Goal: Information Seeking & Learning: Check status

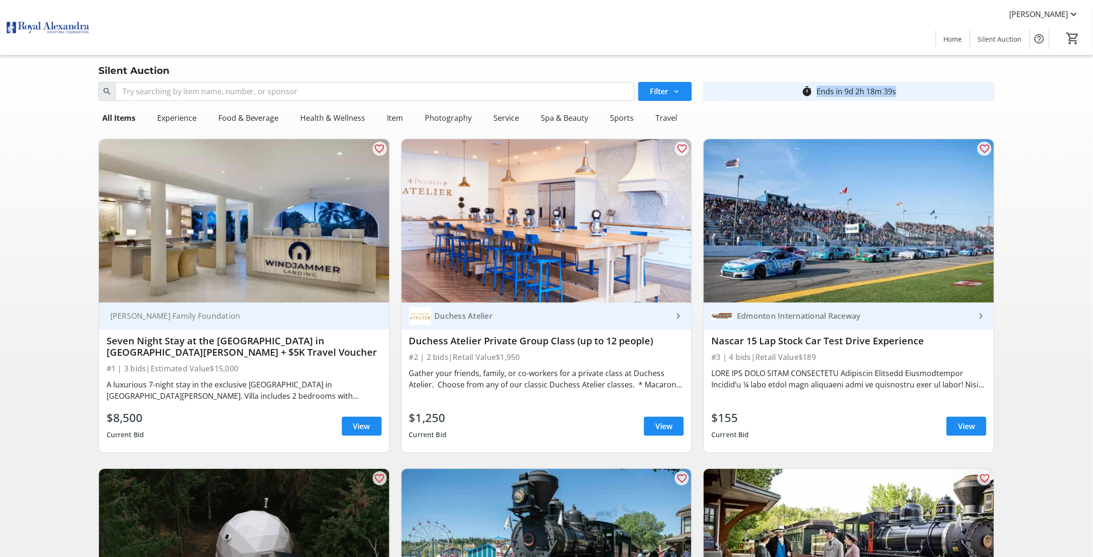
drag, startPoint x: 916, startPoint y: 88, endPoint x: 910, endPoint y: 85, distance: 7.2
click at [910, 85] on div "timer_outline Ends in 9d 2h 18m 39s" at bounding box center [848, 91] width 291 height 19
drag, startPoint x: 910, startPoint y: 85, endPoint x: 898, endPoint y: 89, distance: 12.3
click at [898, 89] on div "Ends in 9d 2h 18m 35s" at bounding box center [856, 91] width 91 height 11
copy div "Ends in 9d 2h 18m 35s"
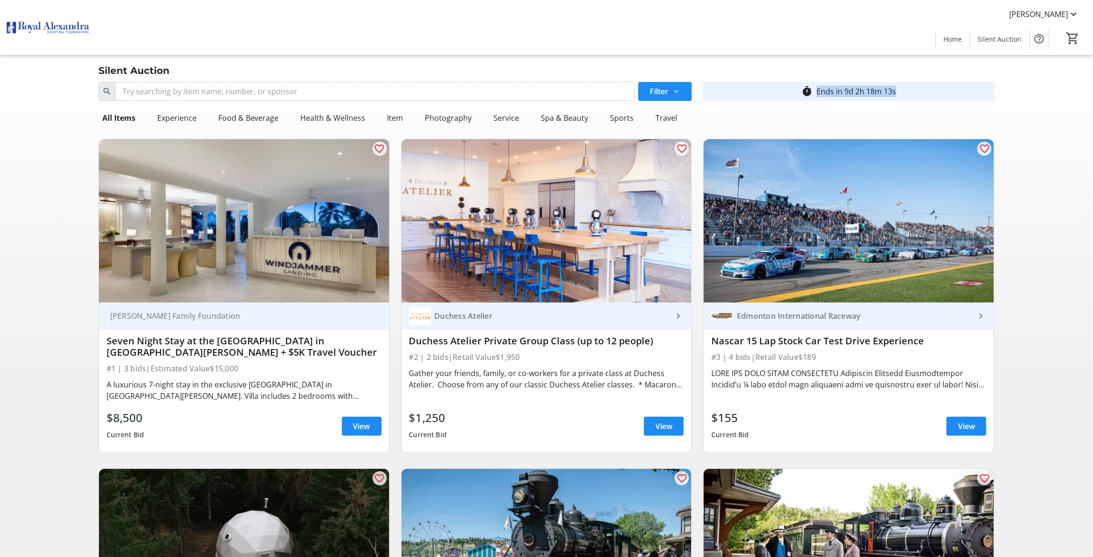
drag, startPoint x: 843, startPoint y: 92, endPoint x: 898, endPoint y: 93, distance: 54.9
click at [898, 93] on div "Ends in 9d 2h 18m 13s" at bounding box center [856, 91] width 91 height 11
drag, startPoint x: 898, startPoint y: 93, endPoint x: 891, endPoint y: 91, distance: 6.8
copy div "Ends in 9d 2h 18m 13s"
drag, startPoint x: 817, startPoint y: 90, endPoint x: 899, endPoint y: 95, distance: 81.6
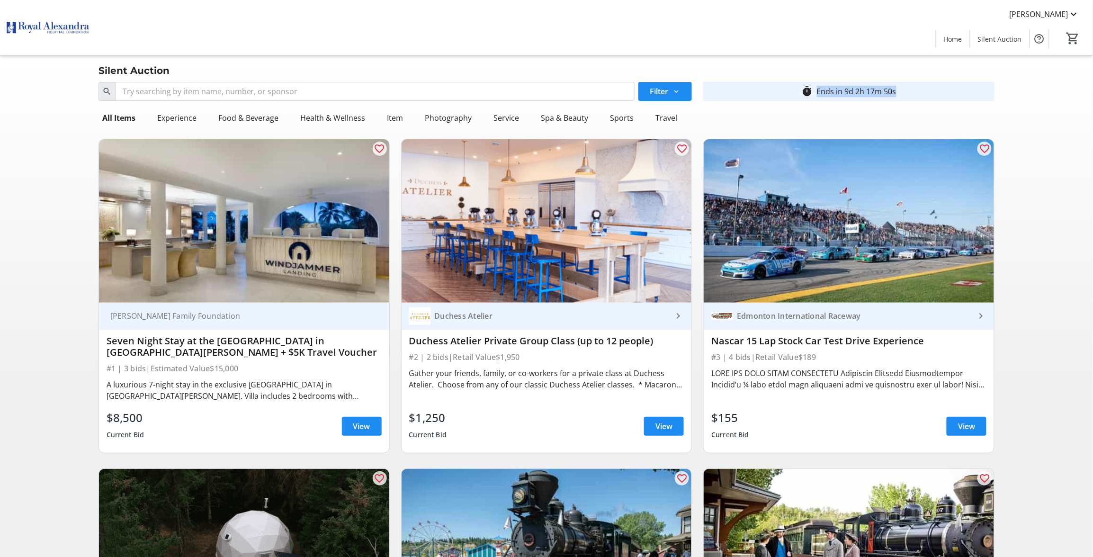
click at [899, 95] on div "Ends in 9d 2h 17m 50s" at bounding box center [856, 91] width 91 height 11
copy div "Ends in 9d 2h 17m 51s"
click at [893, 88] on div "Ends in 9d 2h 17m 46s" at bounding box center [856, 91] width 91 height 11
copy div "Ends in 9d 2h 17m 46"
